Goal: Information Seeking & Learning: Learn about a topic

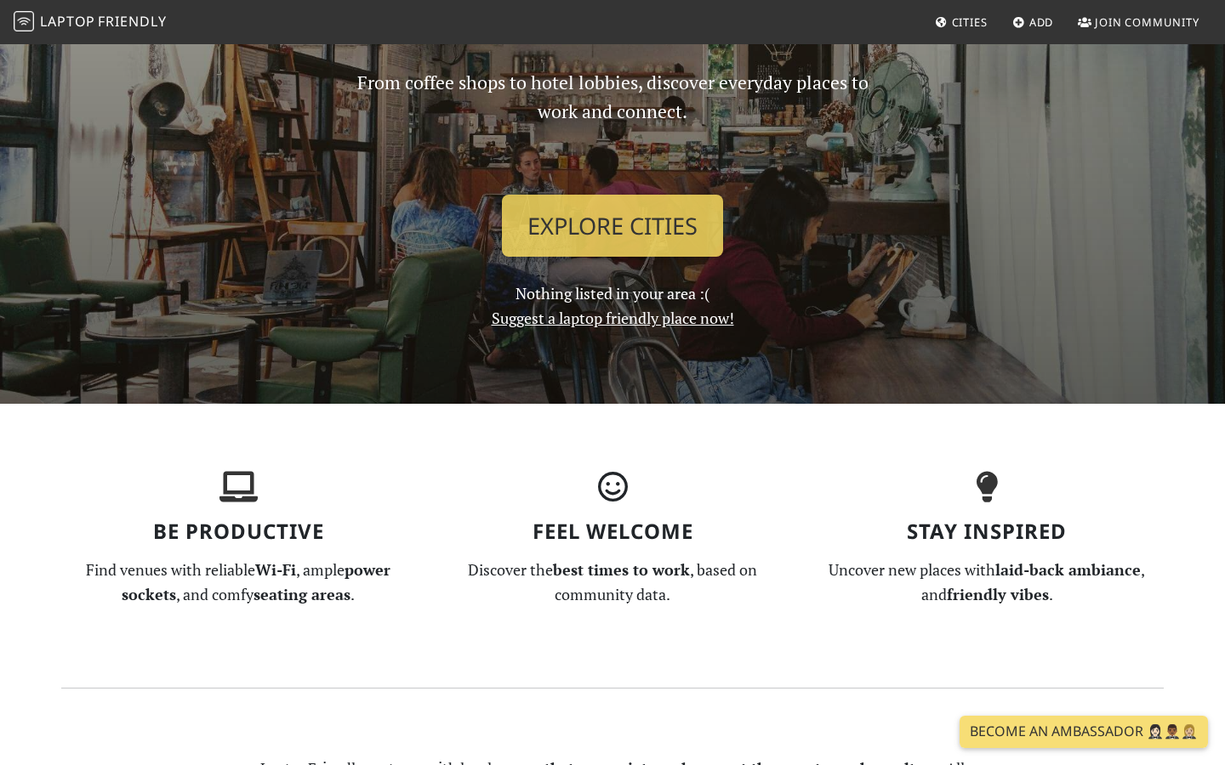
scroll to position [30, 0]
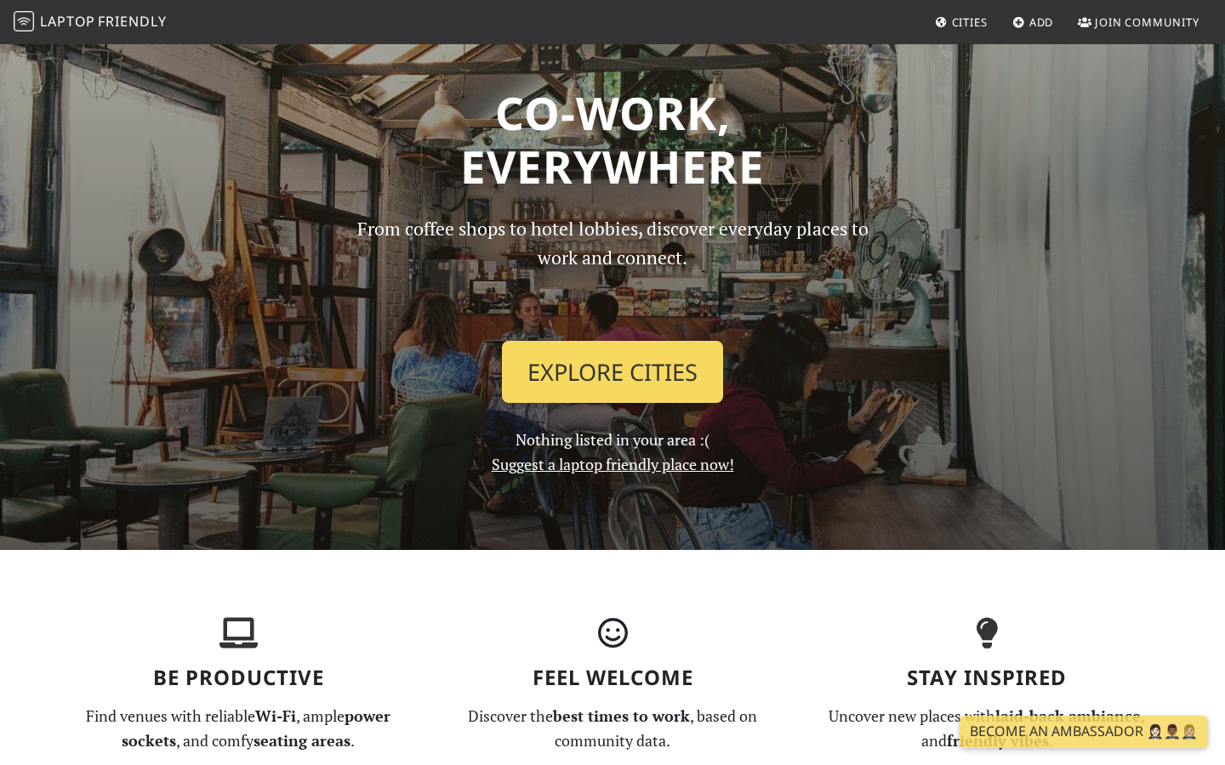
click at [606, 353] on link "Explore Cities" at bounding box center [612, 372] width 221 height 63
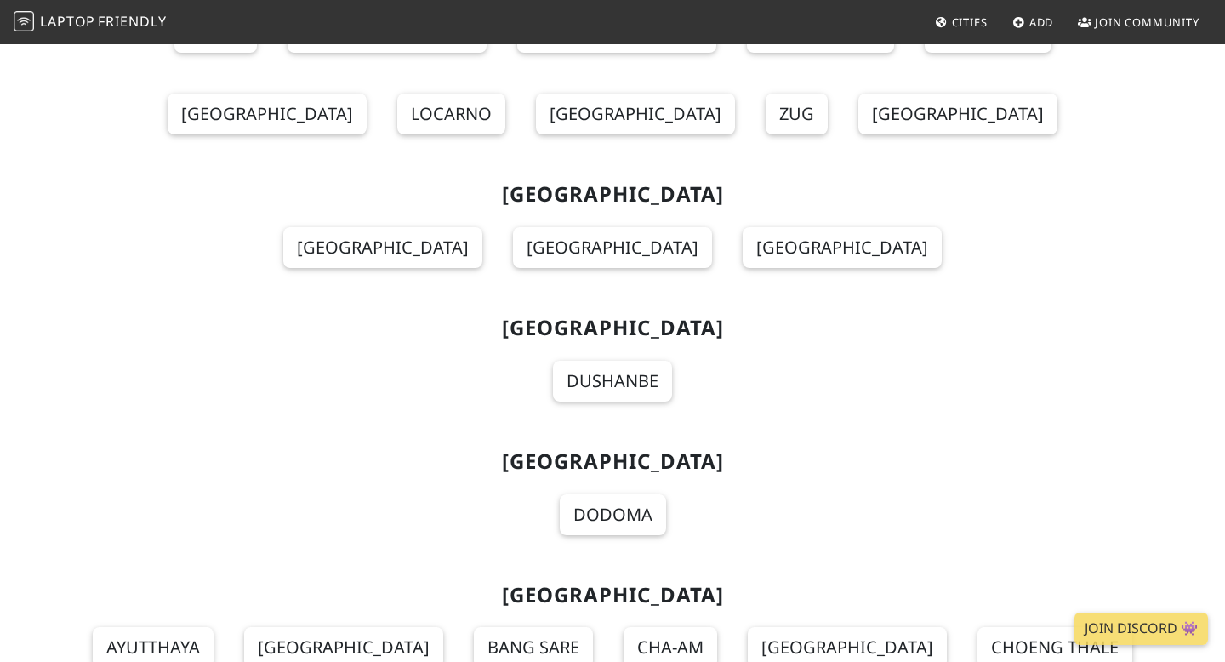
scroll to position [18691, 0]
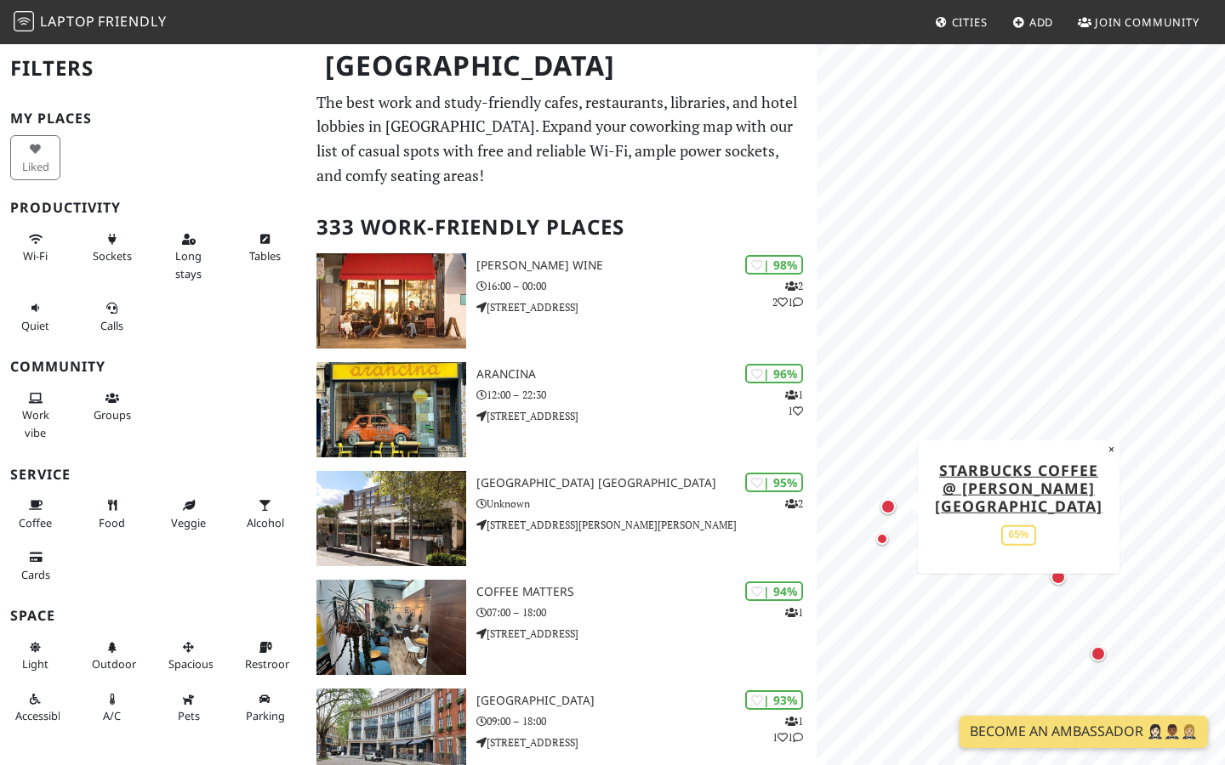
click at [890, 506] on div "Map marker" at bounding box center [887, 506] width 15 height 15
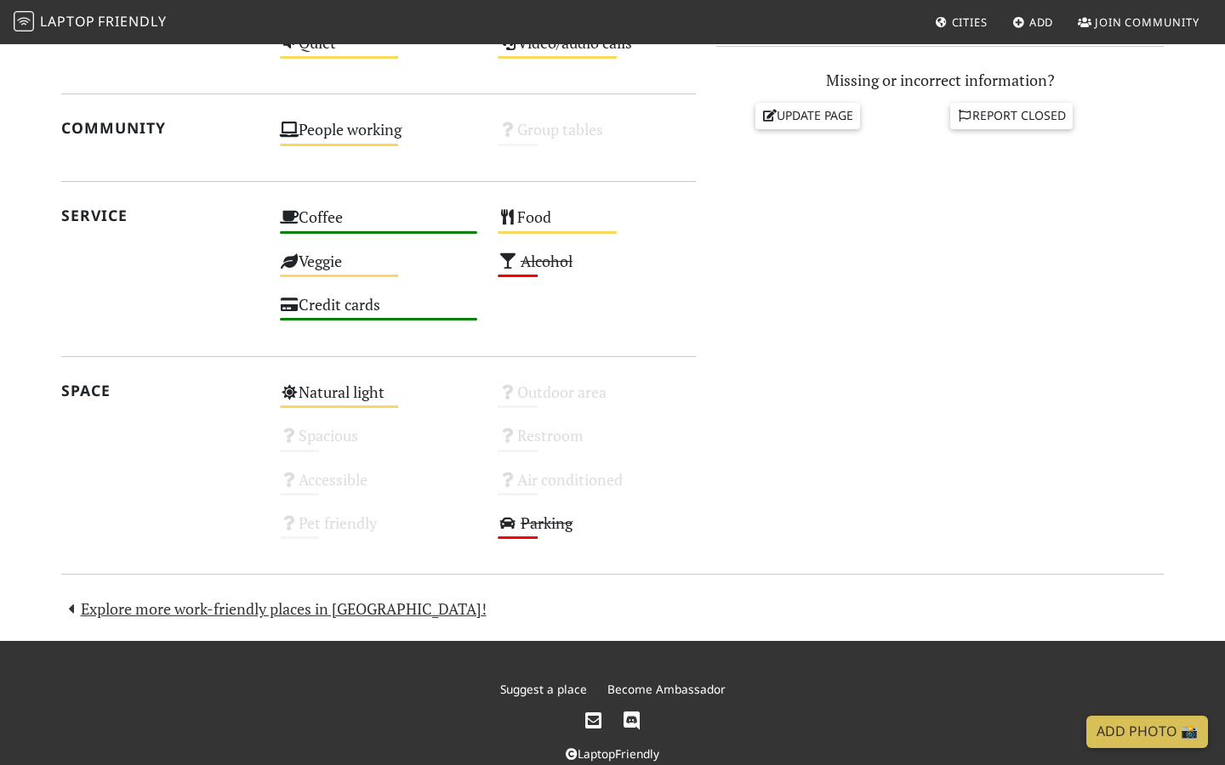
scroll to position [764, 0]
